Goal: Book appointment/travel/reservation

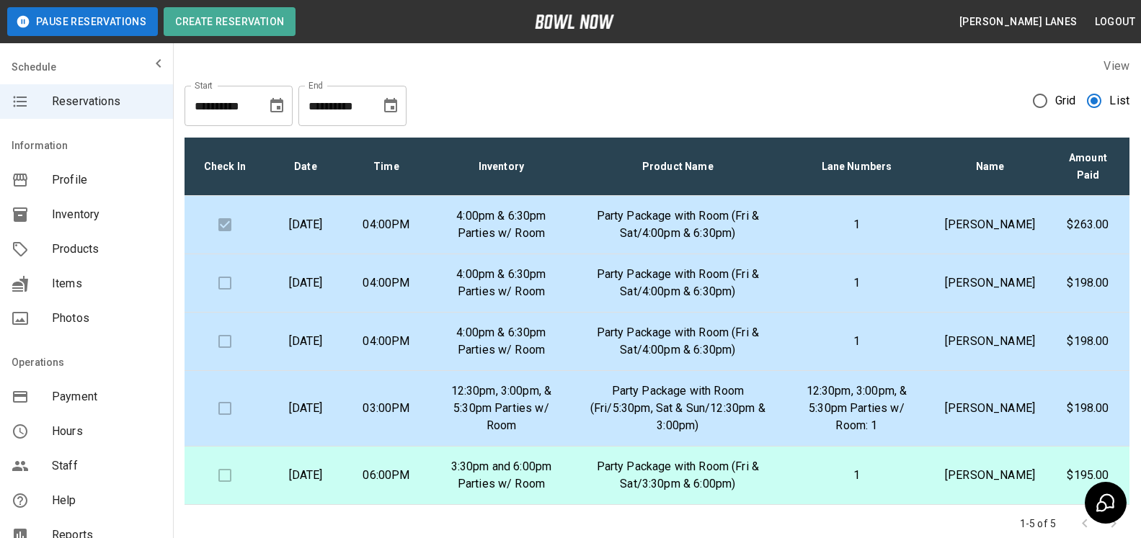
click at [392, 106] on icon "Choose date, selected date is Sep 12, 2025" at bounding box center [390, 105] width 13 height 14
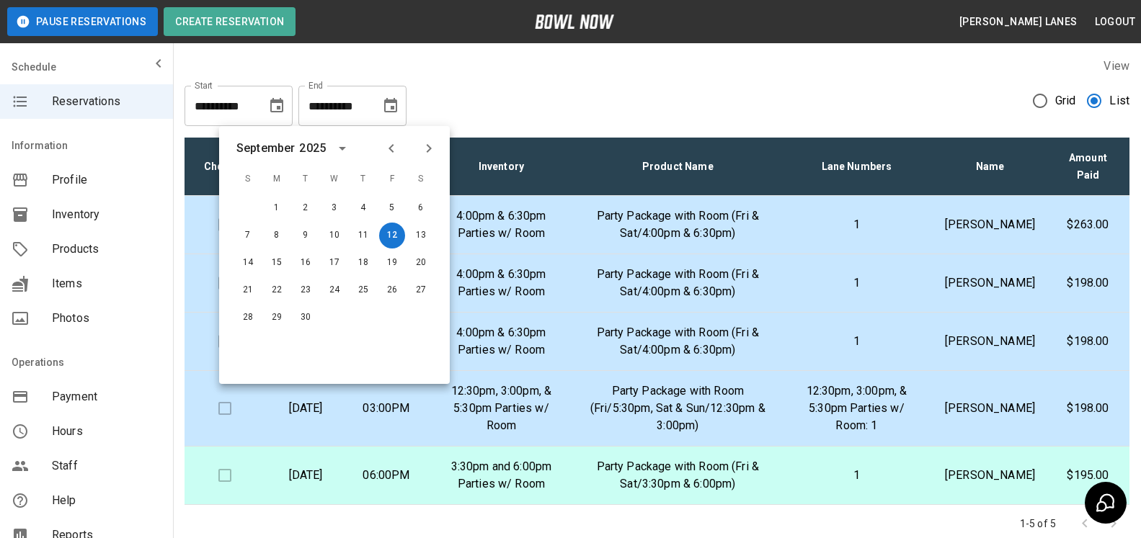
click at [434, 143] on icon "Next month" at bounding box center [428, 148] width 17 height 17
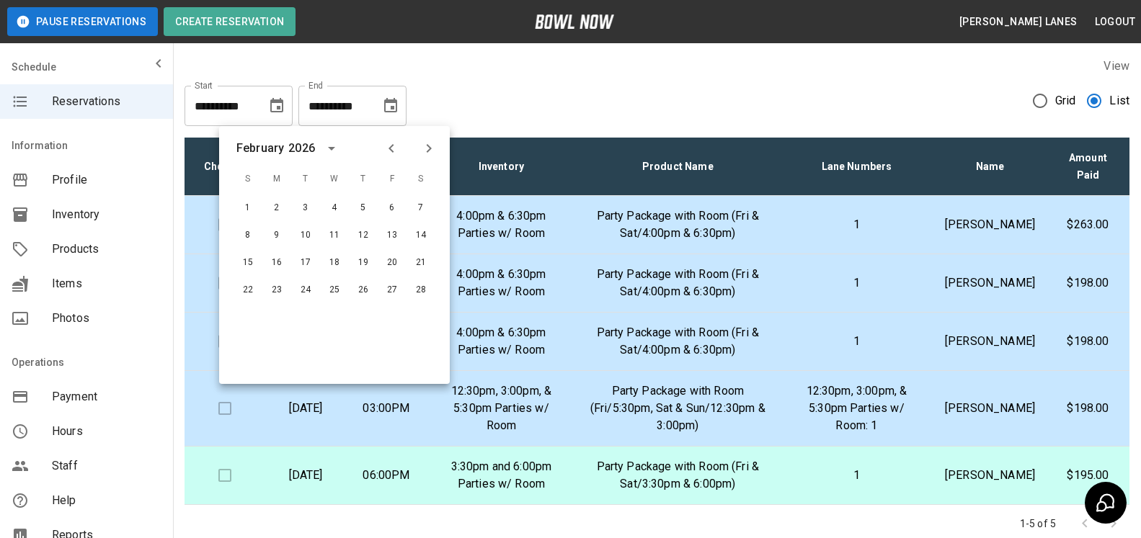
click at [434, 143] on icon "Next month" at bounding box center [428, 148] width 17 height 17
click at [363, 314] on button "30" at bounding box center [363, 318] width 26 height 26
type input "**********"
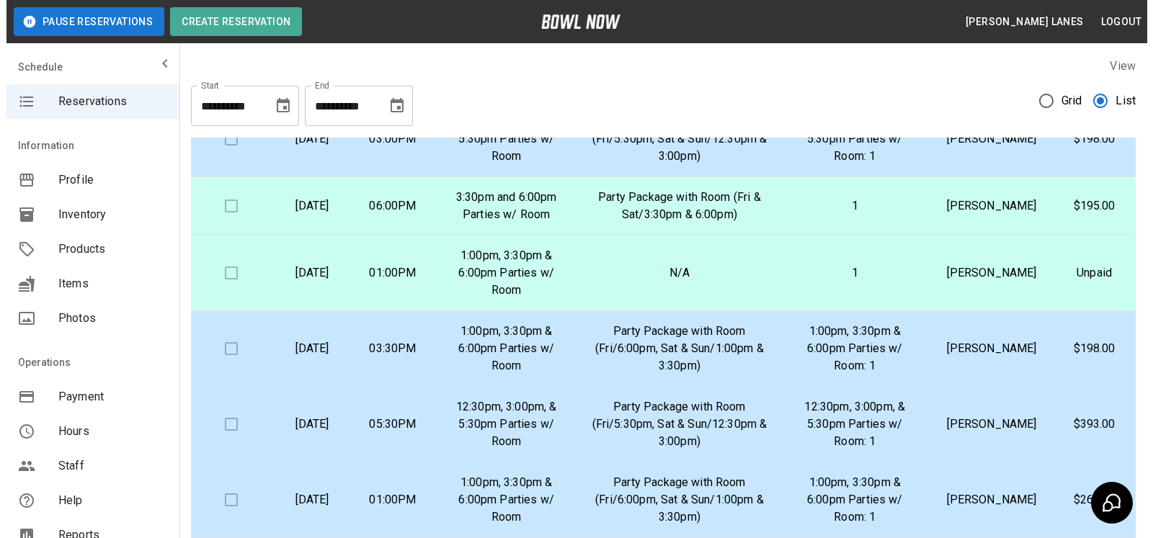
scroll to position [294, 0]
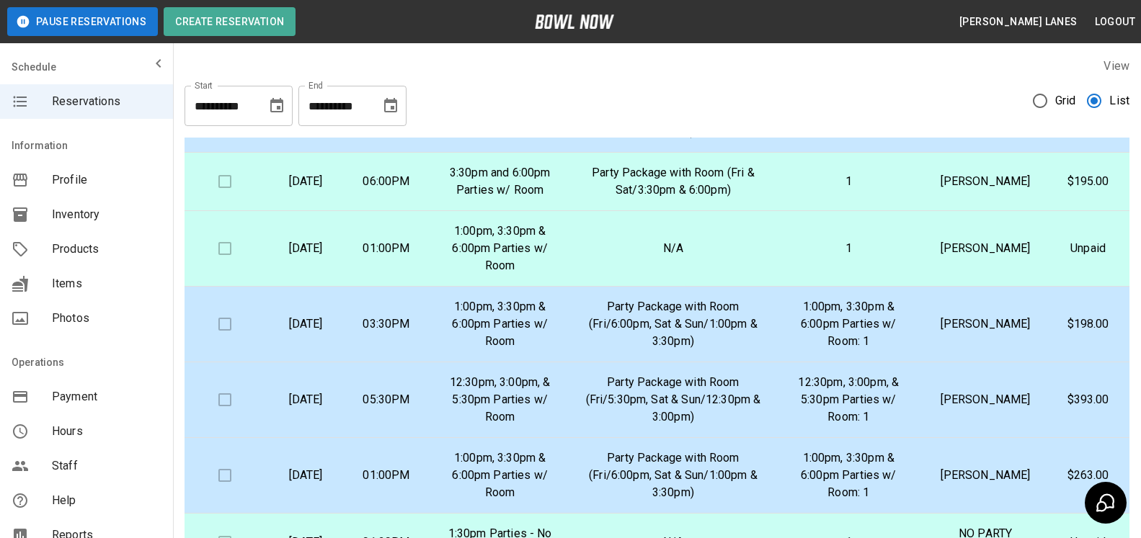
click at [832, 346] on p "1:00pm, 3:30pm & 6:00pm Parties w/ Room: 1" at bounding box center [849, 324] width 128 height 52
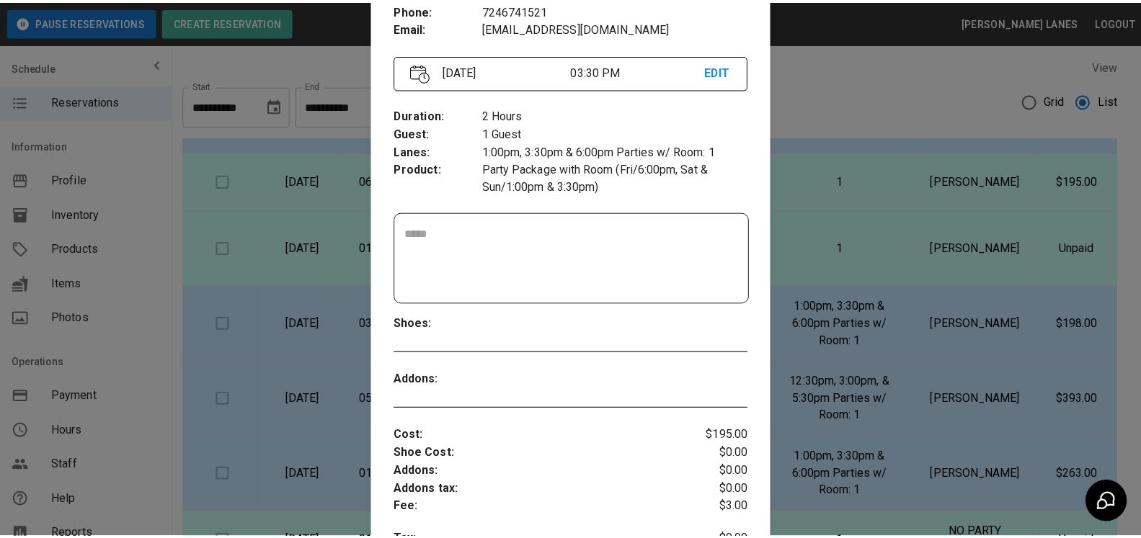
scroll to position [0, 0]
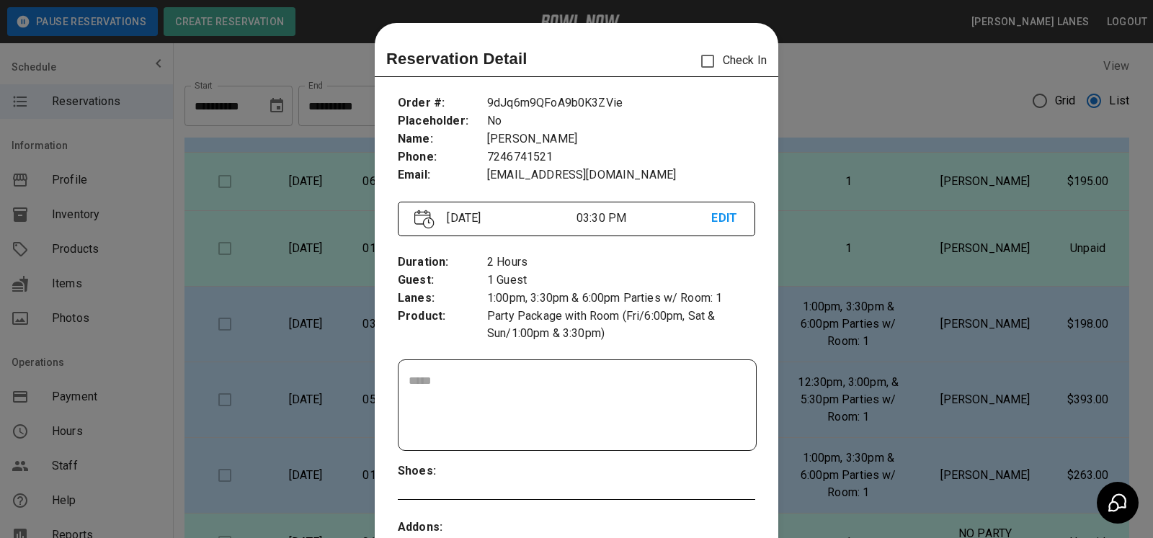
click at [822, 310] on div at bounding box center [576, 269] width 1153 height 538
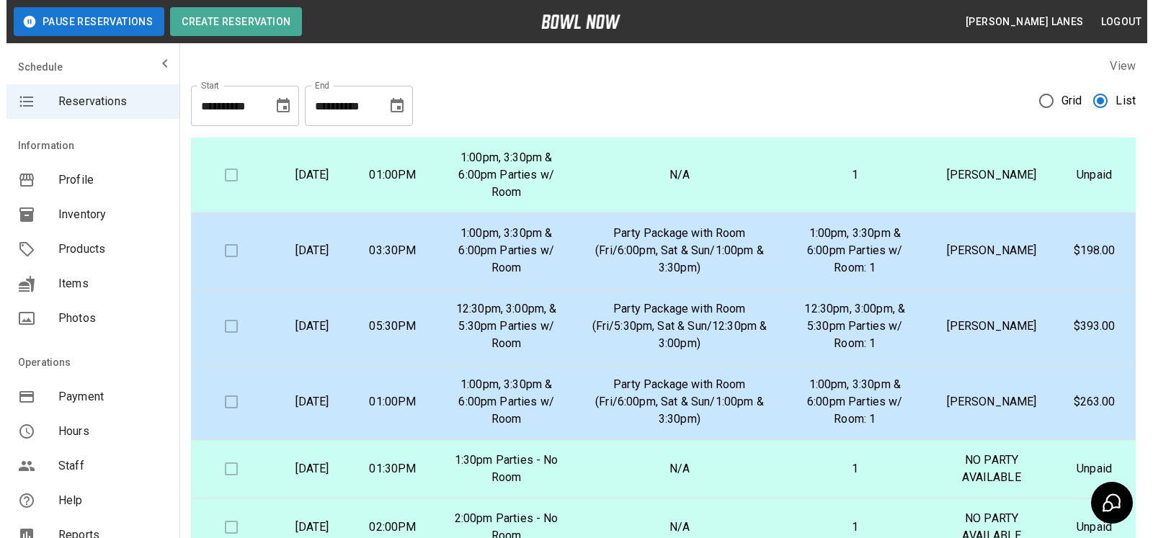
scroll to position [441, 0]
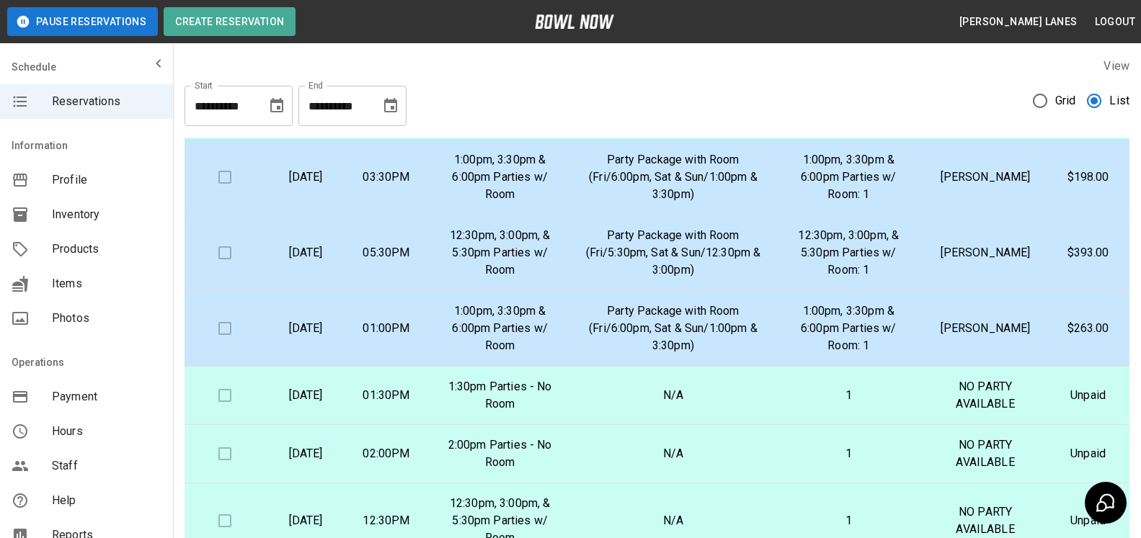
click at [728, 355] on p "Party Package with Room (Fri/6:00pm, Sat & Sun/1:00pm & 3:30pm)" at bounding box center [673, 329] width 177 height 52
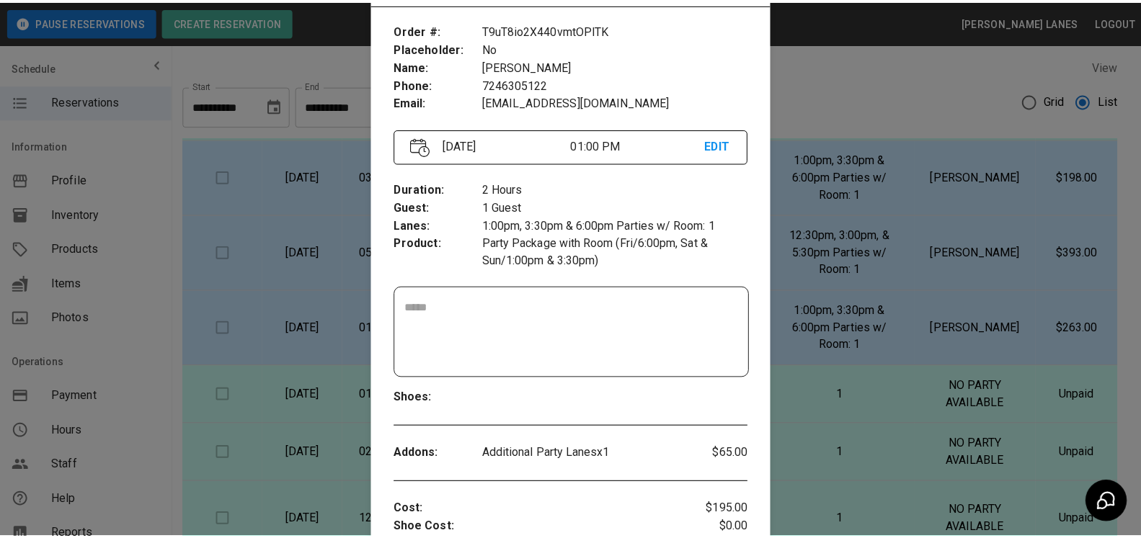
scroll to position [74, 0]
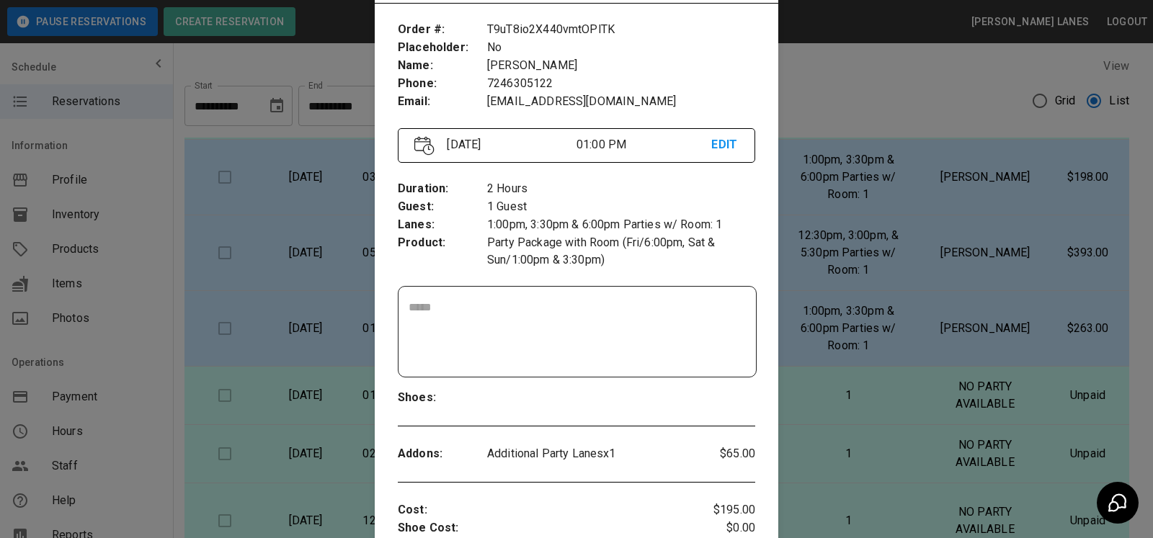
click at [868, 302] on div at bounding box center [576, 269] width 1153 height 538
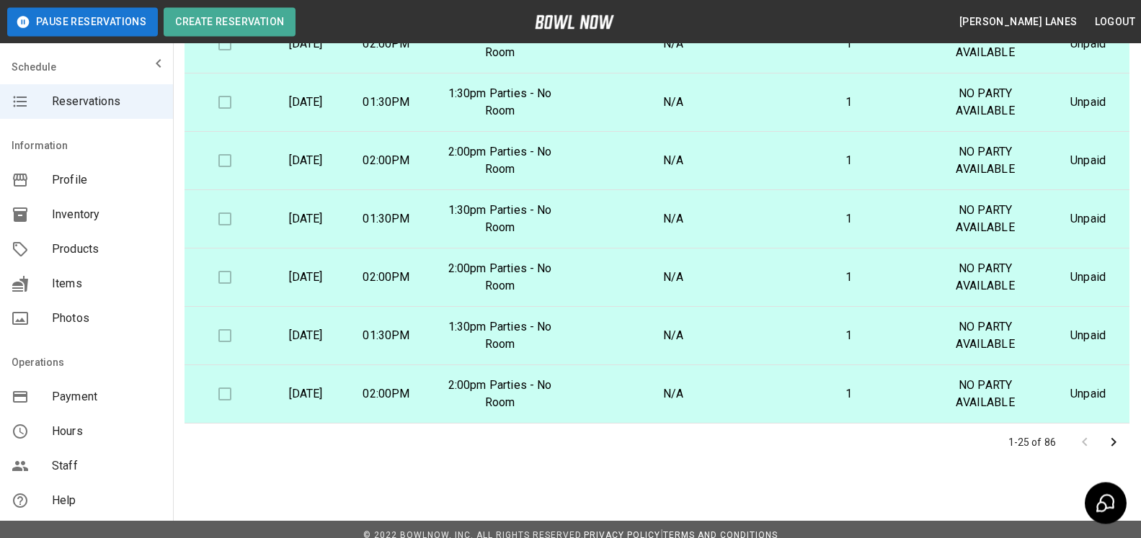
scroll to position [259, 0]
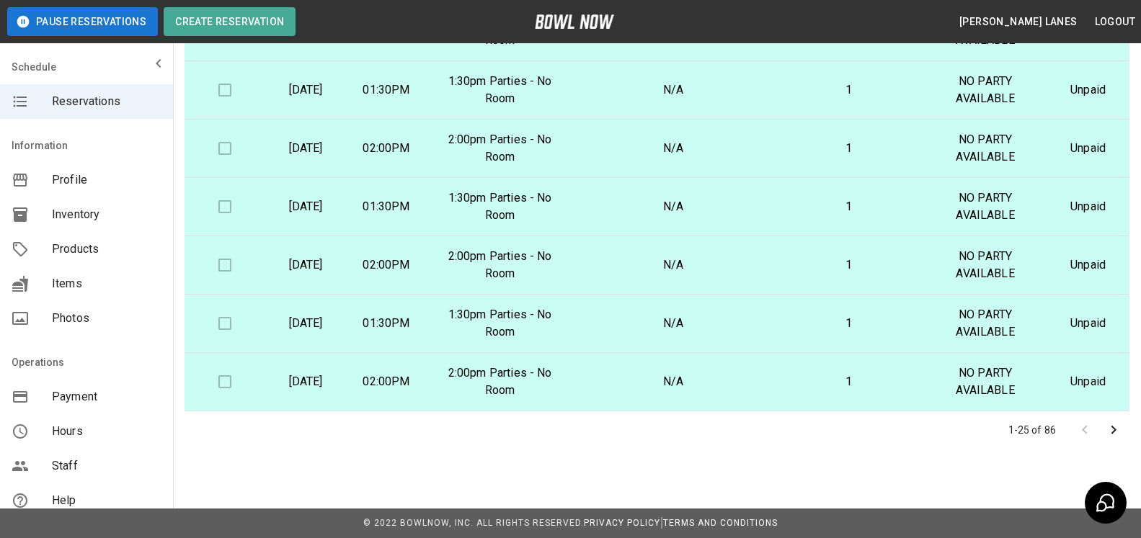
click at [1113, 430] on icon "Go to next page" at bounding box center [1113, 430] width 17 height 17
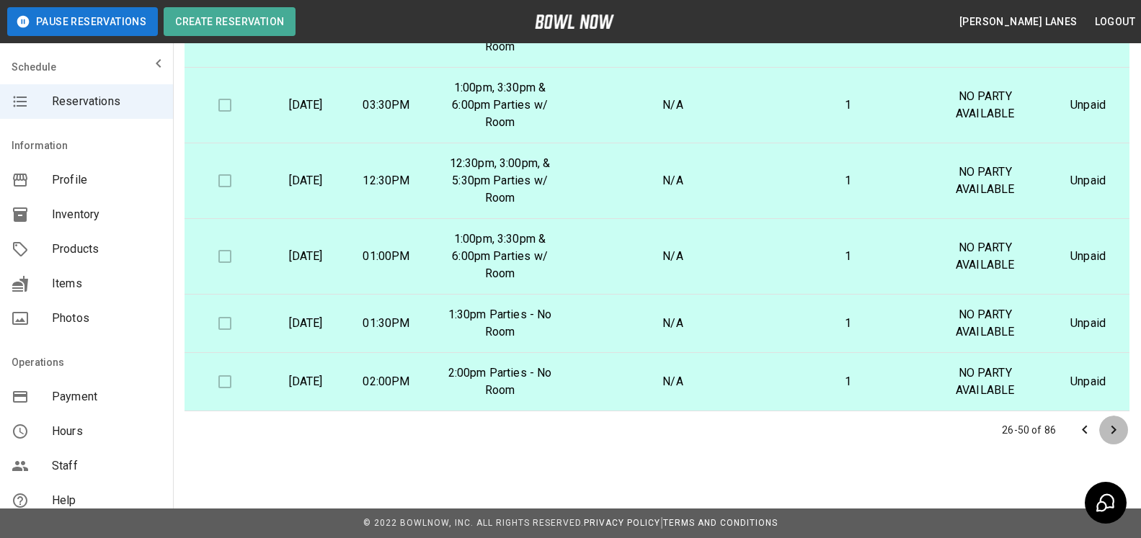
click at [1113, 432] on icon "Go to next page" at bounding box center [1113, 430] width 5 height 9
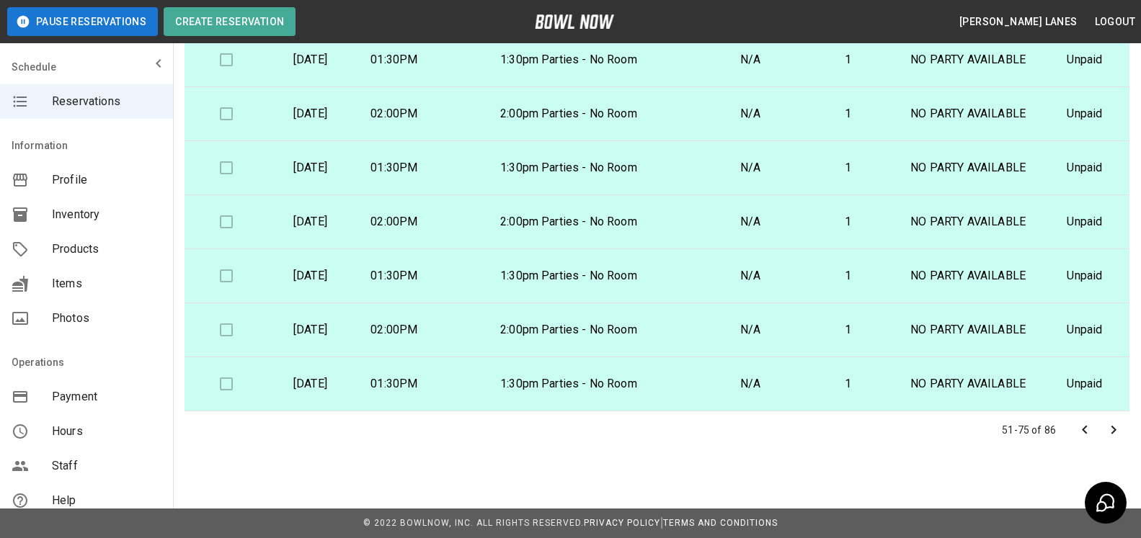
click at [1113, 432] on icon "Go to next page" at bounding box center [1113, 430] width 5 height 9
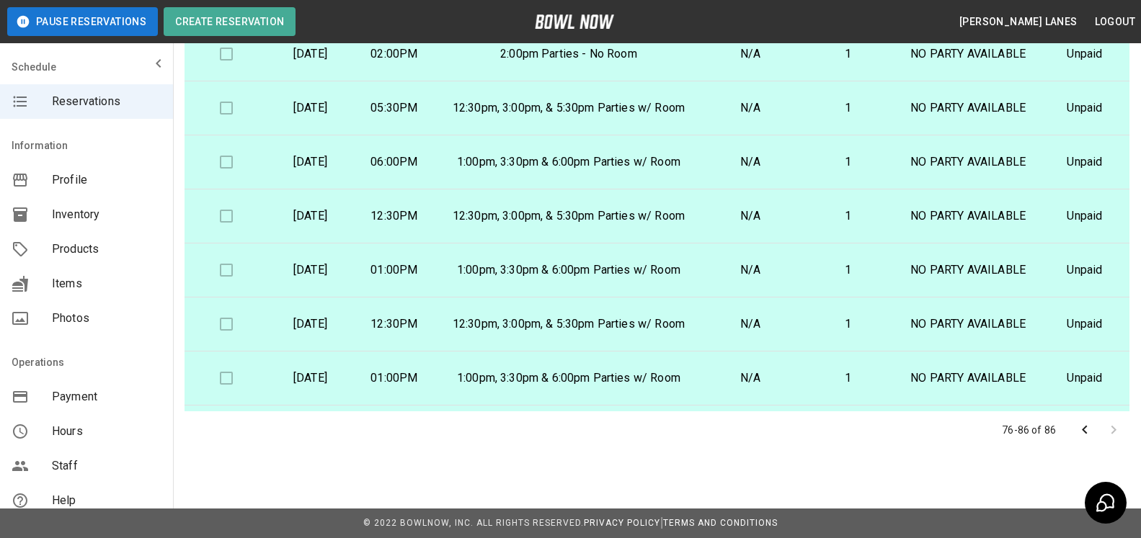
scroll to position [0, 0]
